Goal: Use online tool/utility: Utilize a website feature to perform a specific function

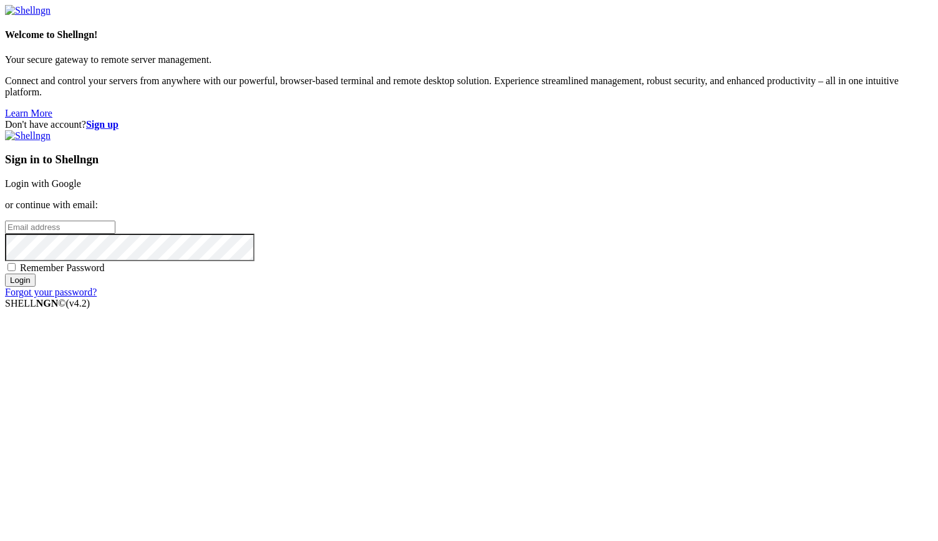
click at [81, 189] on link "Login with Google" at bounding box center [43, 183] width 76 height 11
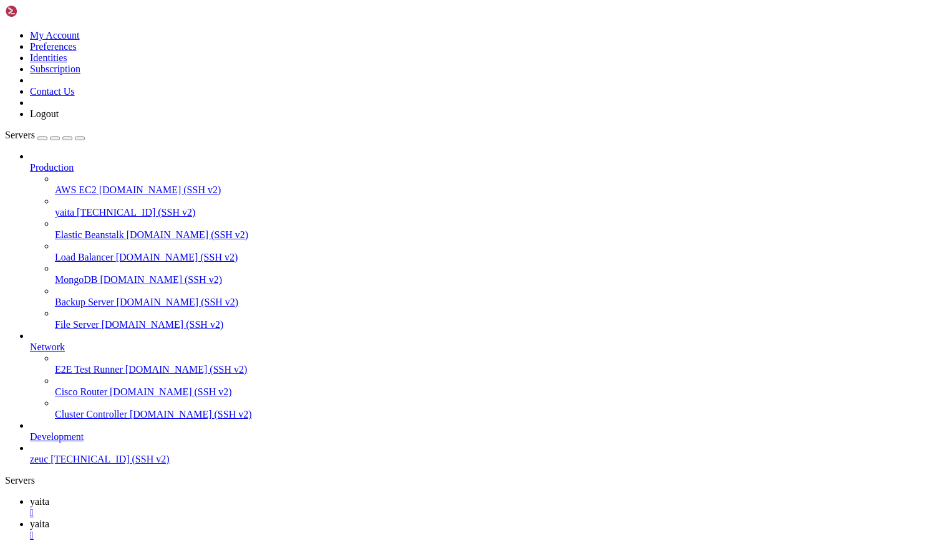
scroll to position [8556, 0]
drag, startPoint x: 102, startPoint y: 1313, endPoint x: 292, endPoint y: 1316, distance: 189.6
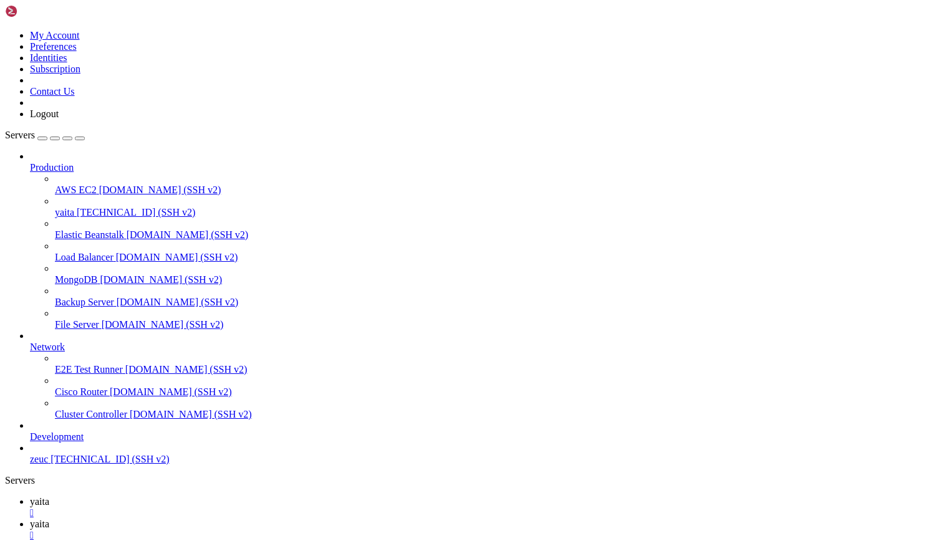
drag, startPoint x: 47, startPoint y: 1297, endPoint x: 276, endPoint y: 1293, distance: 228.9
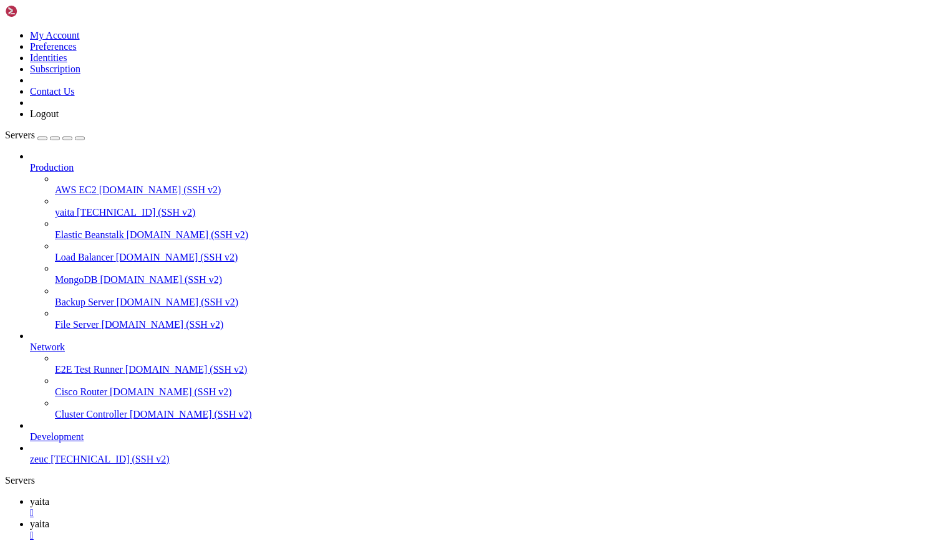
scroll to position [15797, 0]
drag, startPoint x: 470, startPoint y: 1045, endPoint x: 334, endPoint y: 1017, distance: 138.1
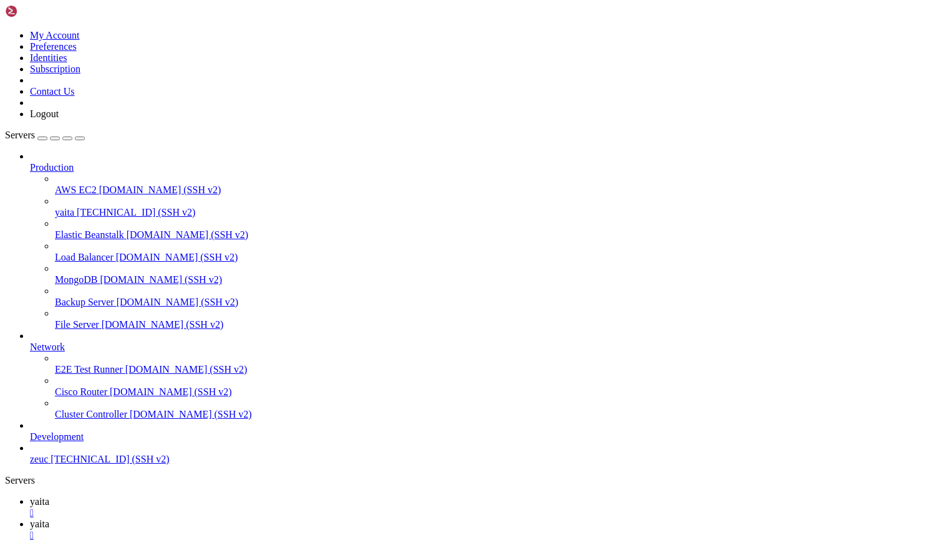
drag, startPoint x: 251, startPoint y: 1219, endPoint x: 358, endPoint y: 1219, distance: 107.3
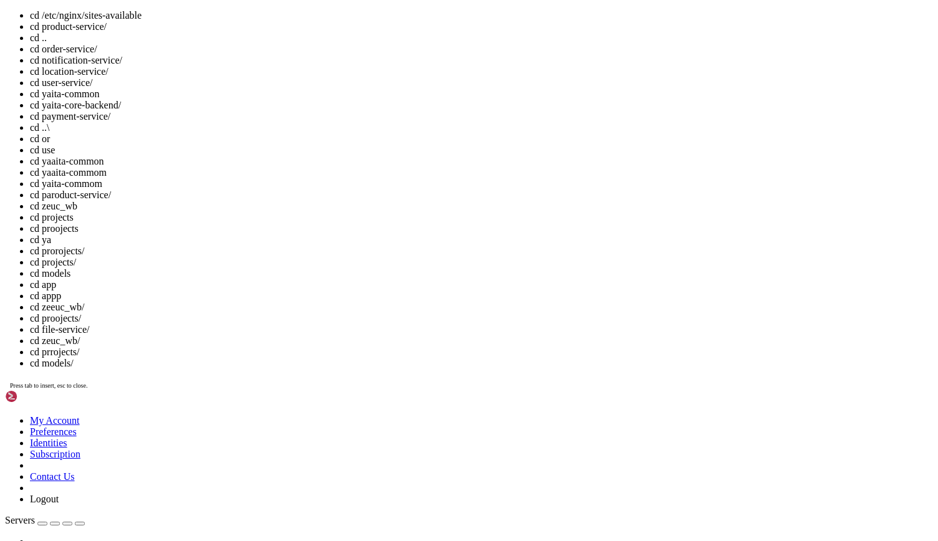
drag, startPoint x: 440, startPoint y: 1504, endPoint x: 439, endPoint y: 1511, distance: 6.9
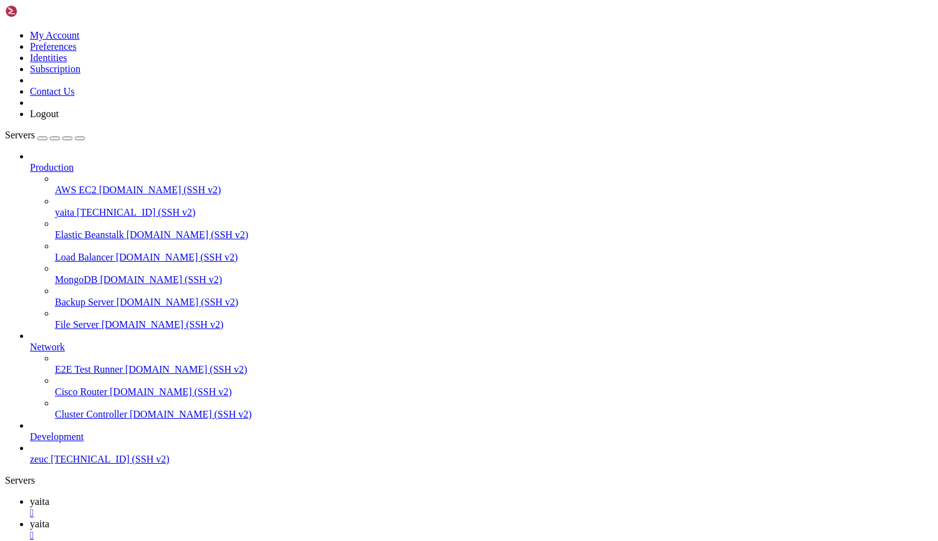
drag, startPoint x: 439, startPoint y: 1125, endPoint x: 304, endPoint y: 1214, distance: 161.6
drag, startPoint x: 10, startPoint y: 1381, endPoint x: 109, endPoint y: 1378, distance: 98.6
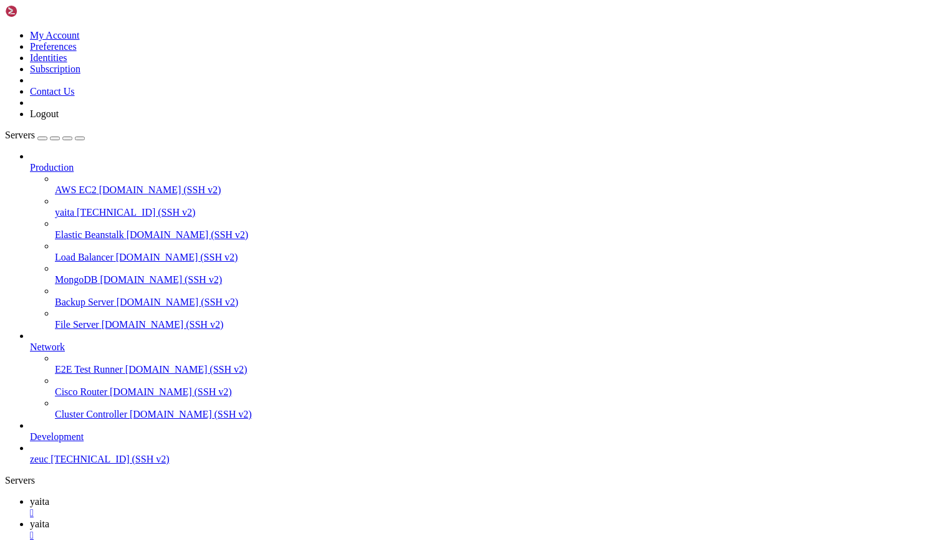
scroll to position [15893, 0]
drag, startPoint x: 10, startPoint y: 1338, endPoint x: 105, endPoint y: 1334, distance: 94.9
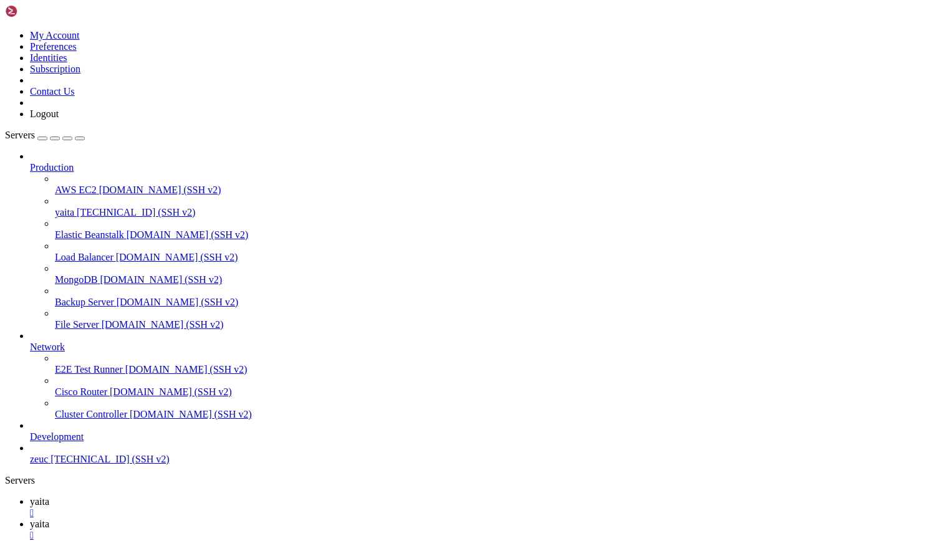
scroll to position [15903, 0]
